Goal: Use online tool/utility: Utilize a website feature to perform a specific function

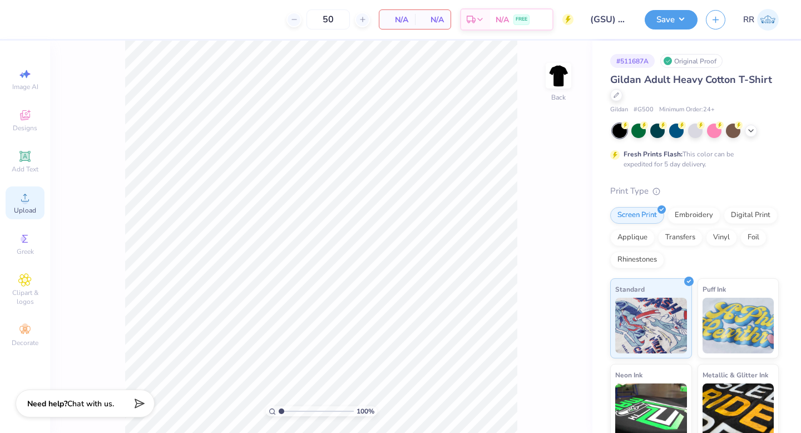
click at [24, 201] on icon at bounding box center [25, 198] width 8 height 8
click at [27, 203] on circle at bounding box center [25, 201] width 6 height 6
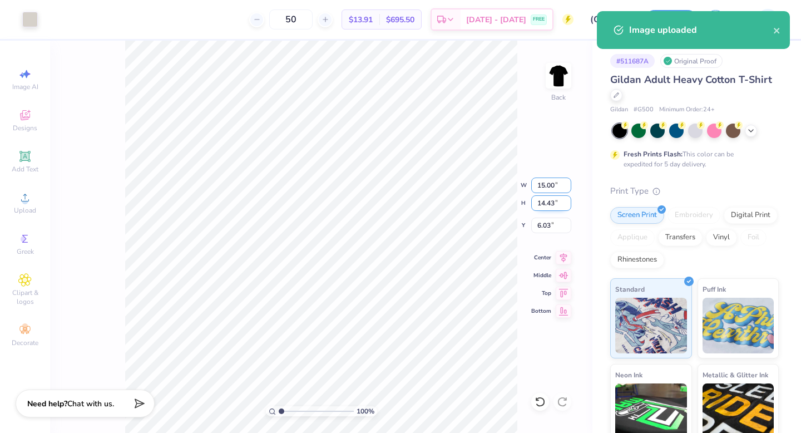
drag, startPoint x: 550, startPoint y: 189, endPoint x: 552, endPoint y: 199, distance: 10.4
click at [550, 189] on input "15.00" at bounding box center [551, 185] width 40 height 16
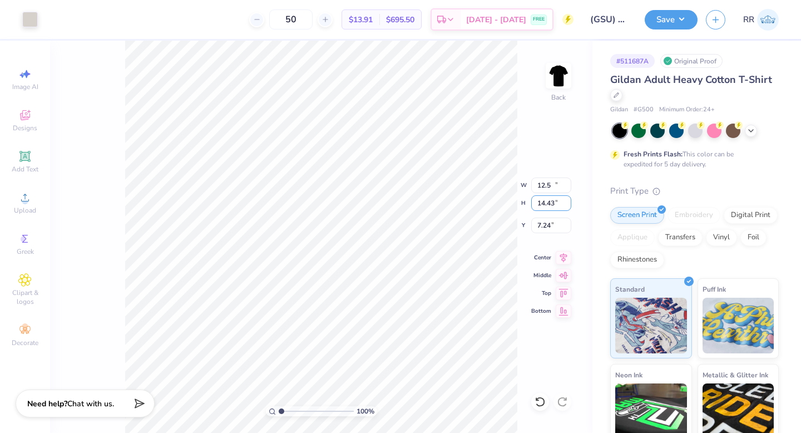
type input "12.50"
type input "12.03"
type input "3.00"
click at [31, 22] on div at bounding box center [30, 19] width 16 height 16
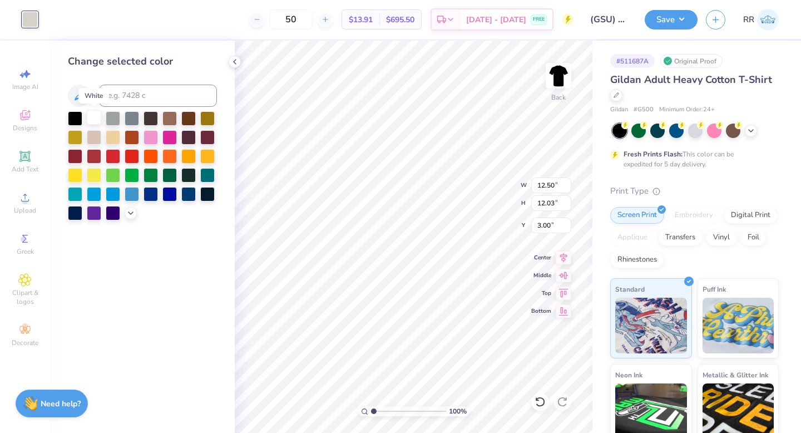
click at [91, 117] on div at bounding box center [94, 117] width 14 height 14
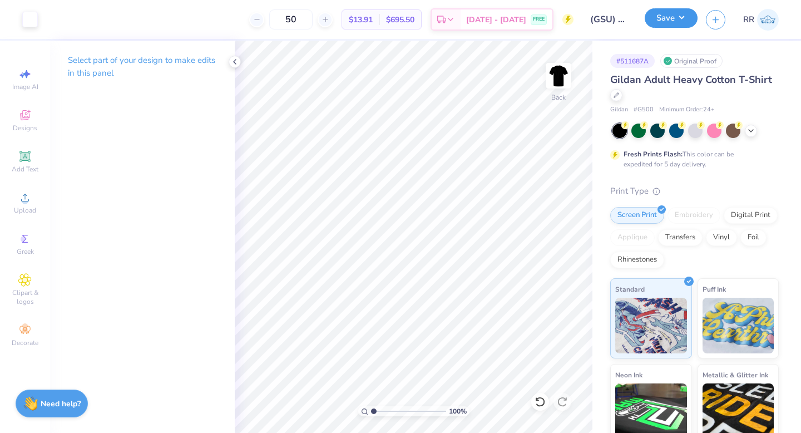
click at [679, 19] on button "Save" at bounding box center [671, 17] width 53 height 19
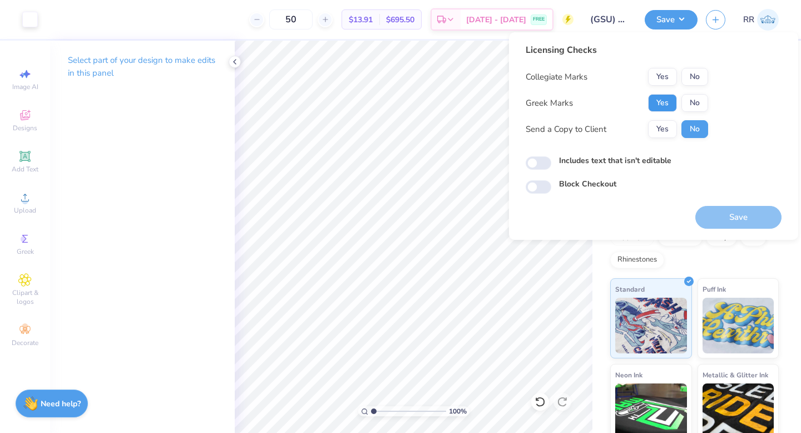
click at [668, 100] on button "Yes" at bounding box center [662, 103] width 29 height 18
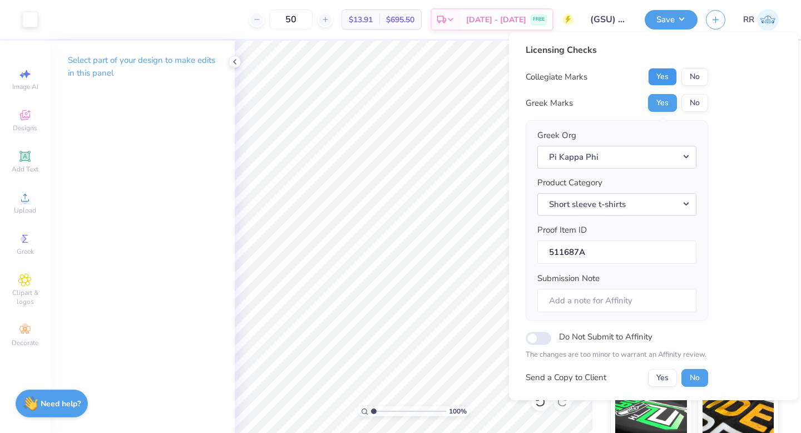
click at [668, 74] on button "Yes" at bounding box center [662, 77] width 29 height 18
click at [710, 83] on div "Licensing Checks Collegiate Marks Yes No Greek Marks Yes No Greek Org Pi Kappa …" at bounding box center [654, 242] width 256 height 398
click at [699, 81] on button "No" at bounding box center [695, 77] width 27 height 18
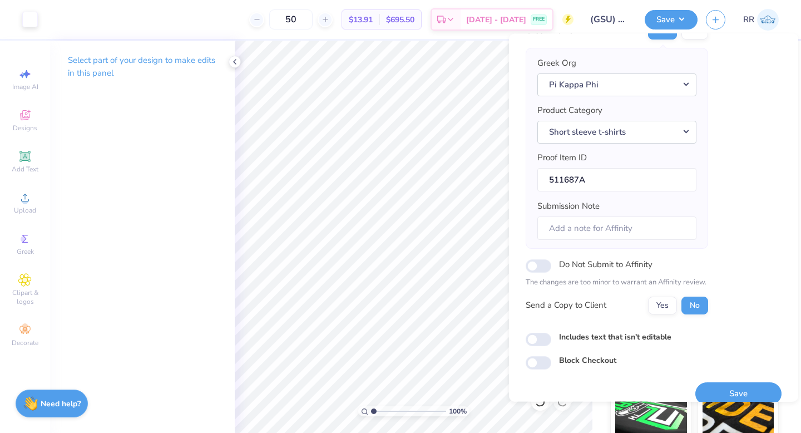
scroll to position [87, 0]
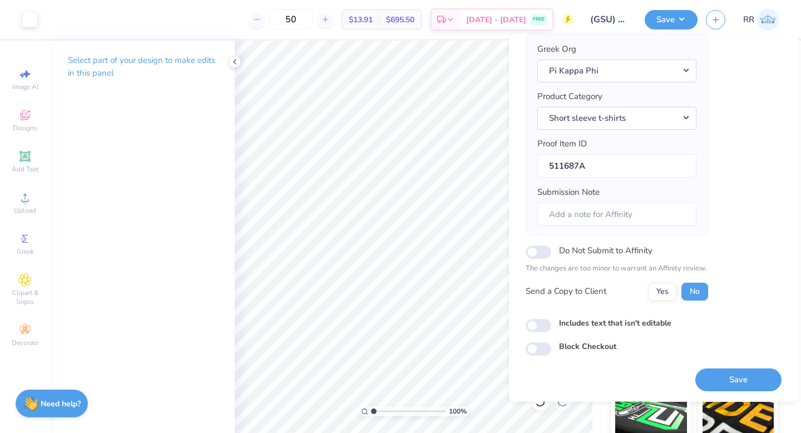
click at [744, 382] on button "Save" at bounding box center [738, 379] width 86 height 23
